Goal: Find specific page/section: Find specific page/section

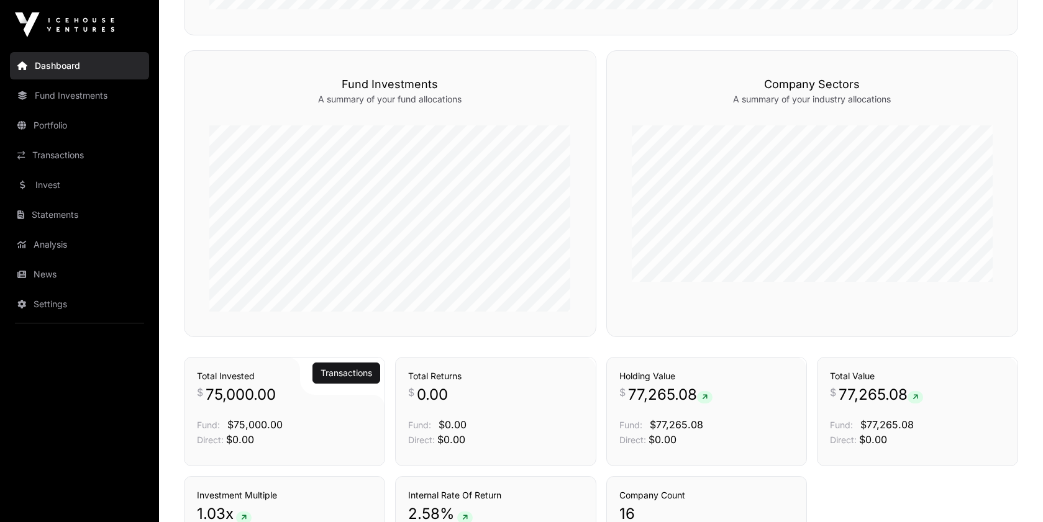
scroll to position [618, 0]
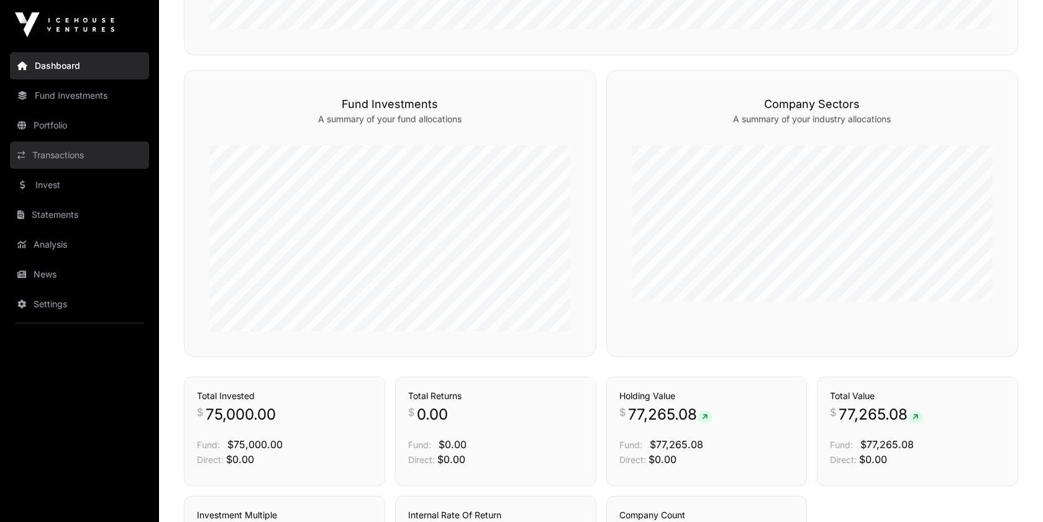
click at [58, 162] on link "Transactions" at bounding box center [79, 155] width 139 height 27
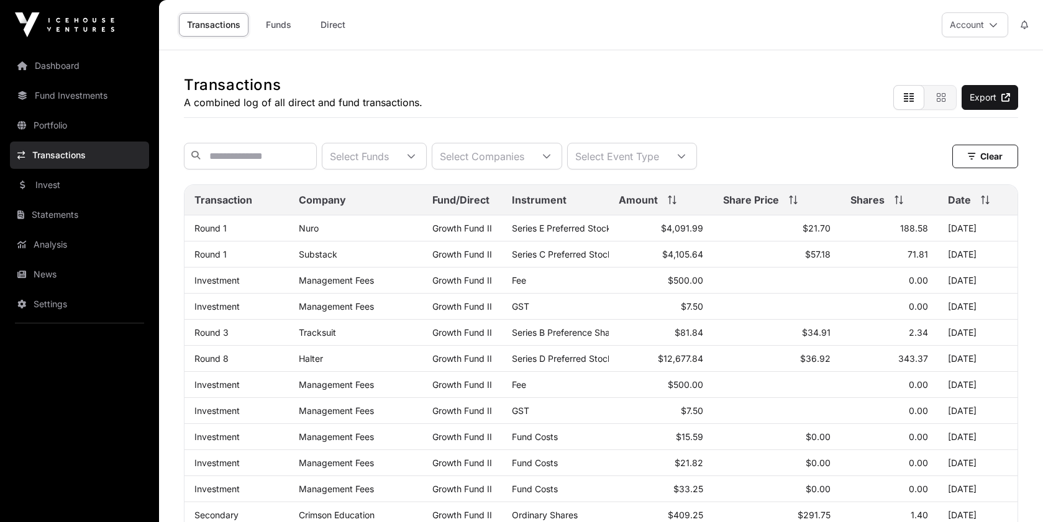
click at [71, 125] on link "Portfolio" at bounding box center [79, 125] width 139 height 27
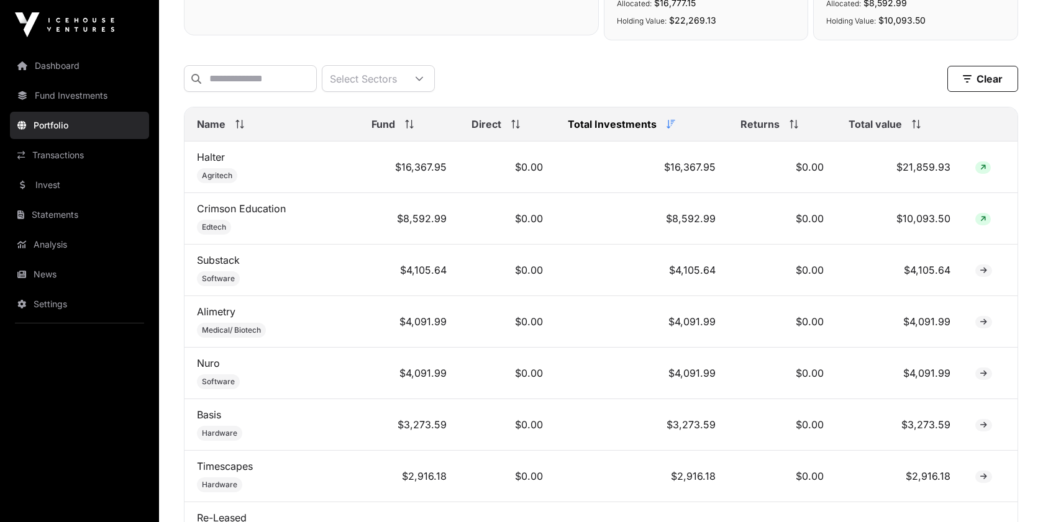
scroll to position [464, 0]
